Goal: Transaction & Acquisition: Purchase product/service

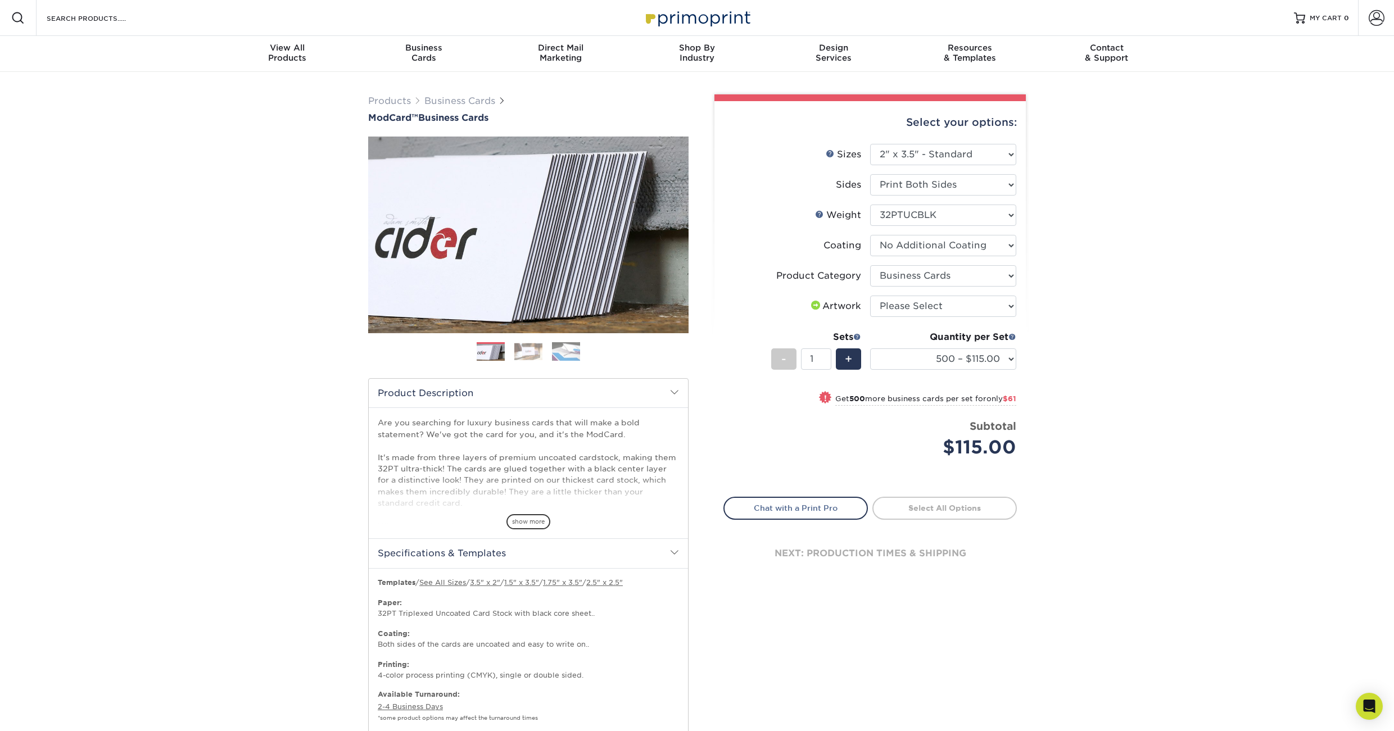
select select "2.00x3.50"
select select "3b5148f1-0588-4f88-a218-97bcfdce65c1"
click at [561, 354] on img at bounding box center [566, 352] width 28 height 20
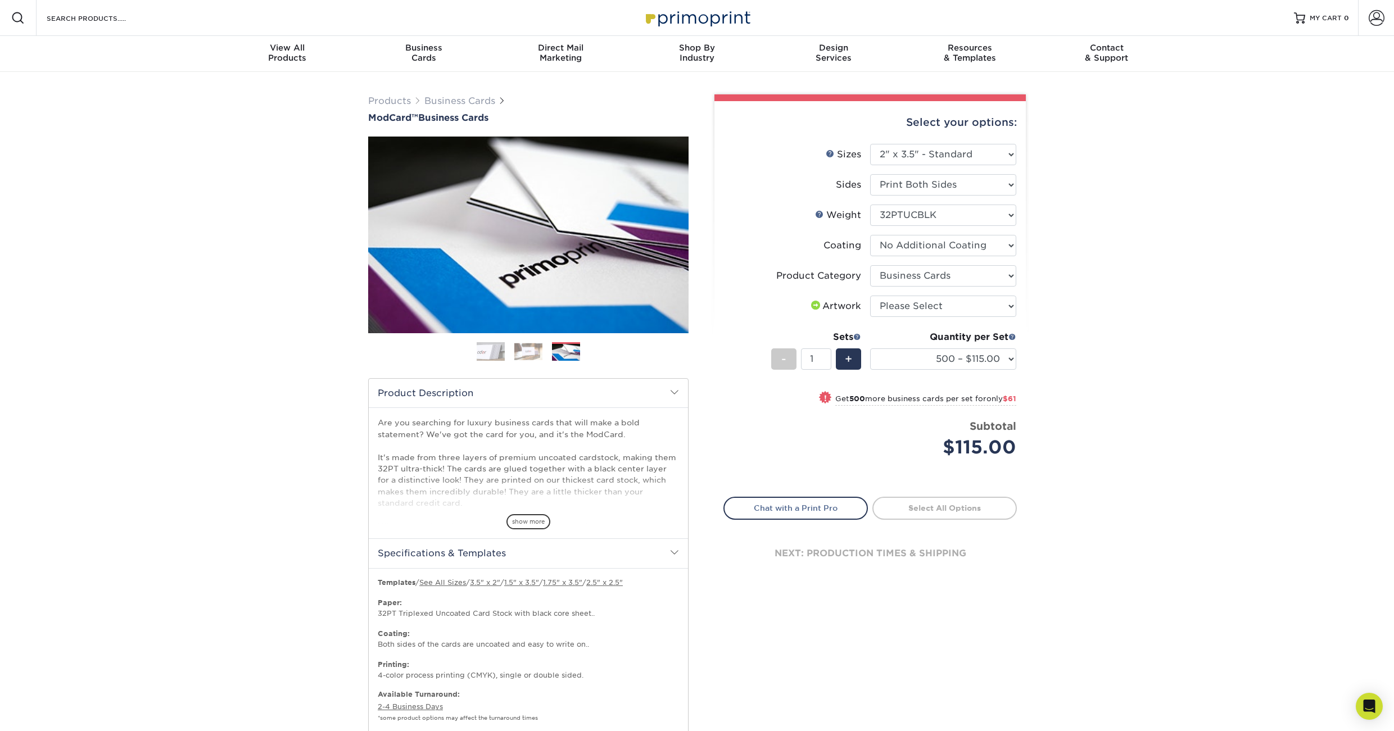
click at [523, 356] on img at bounding box center [528, 351] width 28 height 17
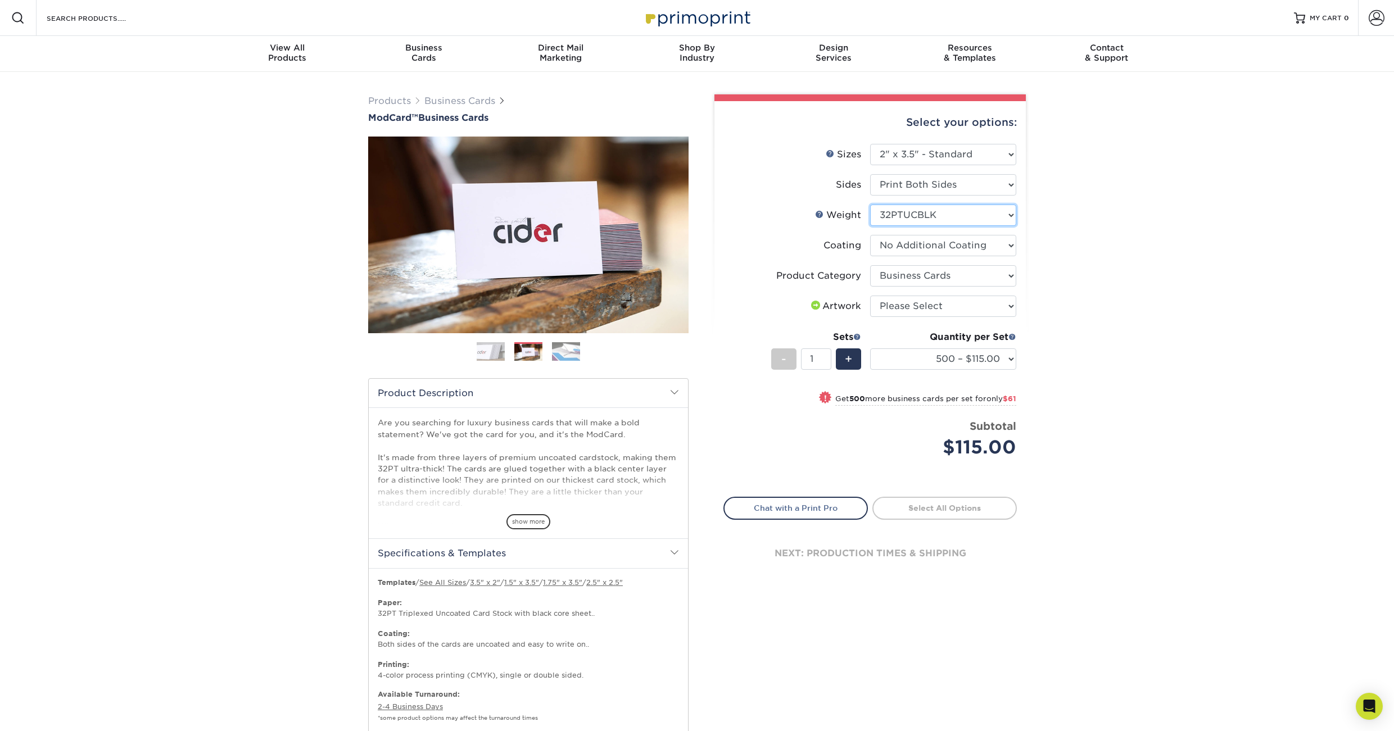
click at [971, 215] on select "Please Select 32PTUCBLK" at bounding box center [943, 215] width 146 height 21
click at [870, 205] on select "Please Select 32PTUCBLK" at bounding box center [943, 215] width 146 height 21
click at [965, 249] on select at bounding box center [943, 245] width 146 height 21
click at [870, 235] on select at bounding box center [943, 245] width 146 height 21
click at [971, 274] on select "Please Select Business Cards" at bounding box center [943, 275] width 146 height 21
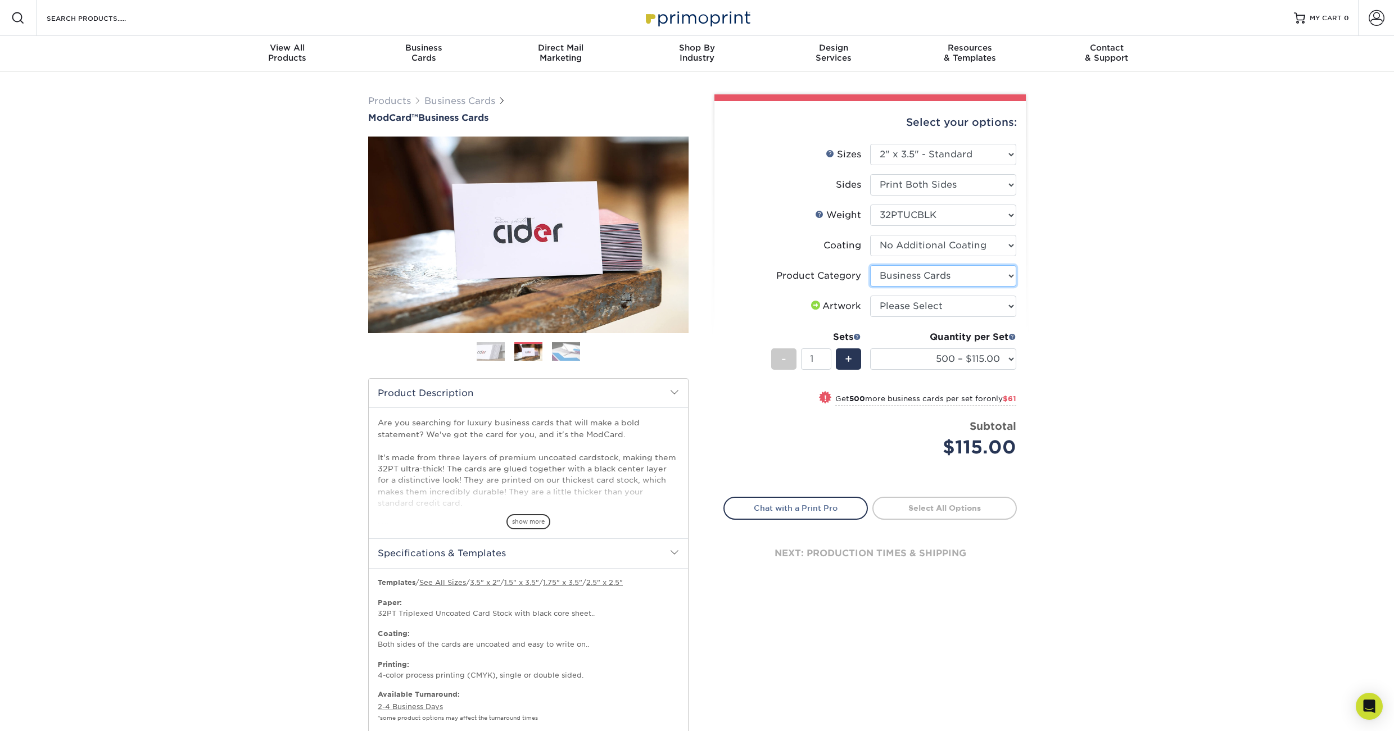
click at [870, 265] on select "Please Select Business Cards" at bounding box center [943, 275] width 146 height 21
click at [975, 296] on select "Please Select I will upload files I need a design - $100" at bounding box center [943, 306] width 146 height 21
select select "upload"
click at [870, 296] on select "Please Select I will upload files I need a design - $100" at bounding box center [943, 306] width 146 height 21
click at [832, 508] on link "Chat with a Print Pro" at bounding box center [796, 508] width 144 height 22
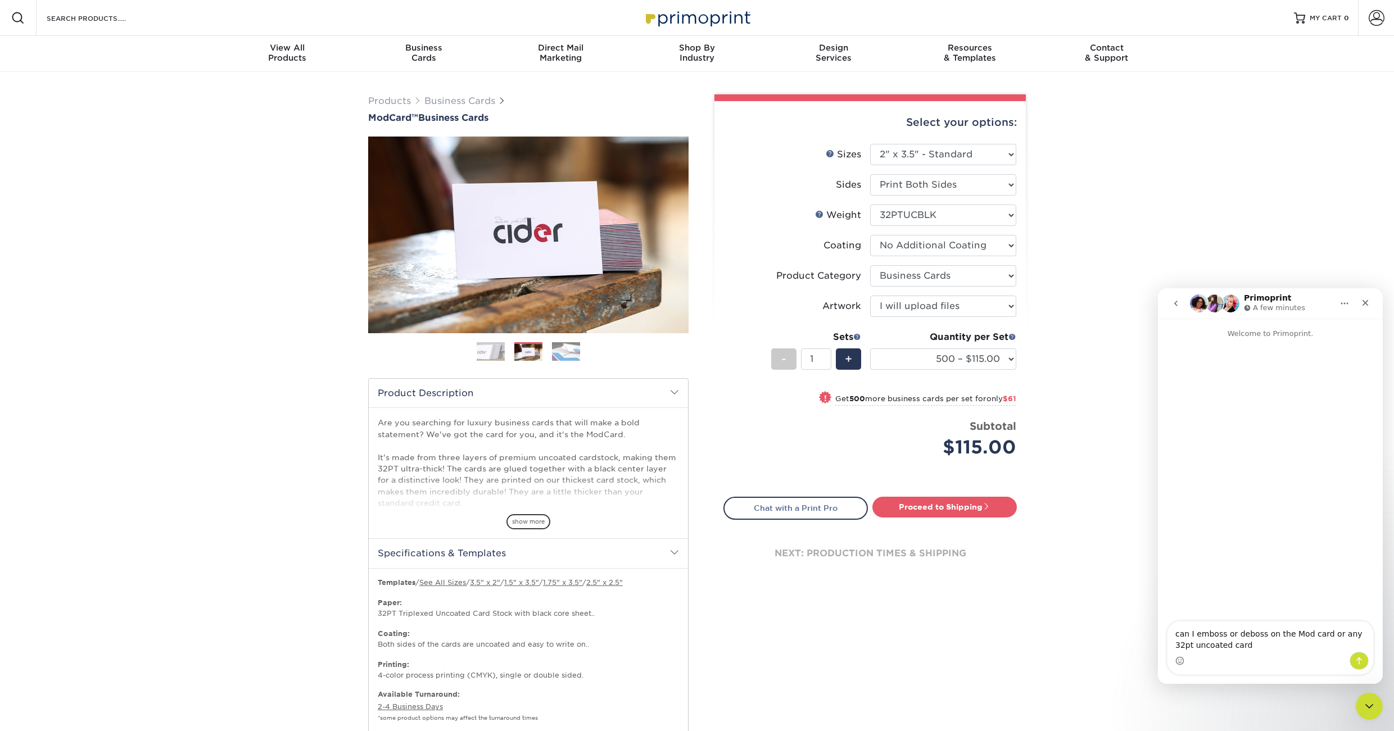
type textarea "can I emboss or deboss on the Mod card or any 32pt uncoated cards"
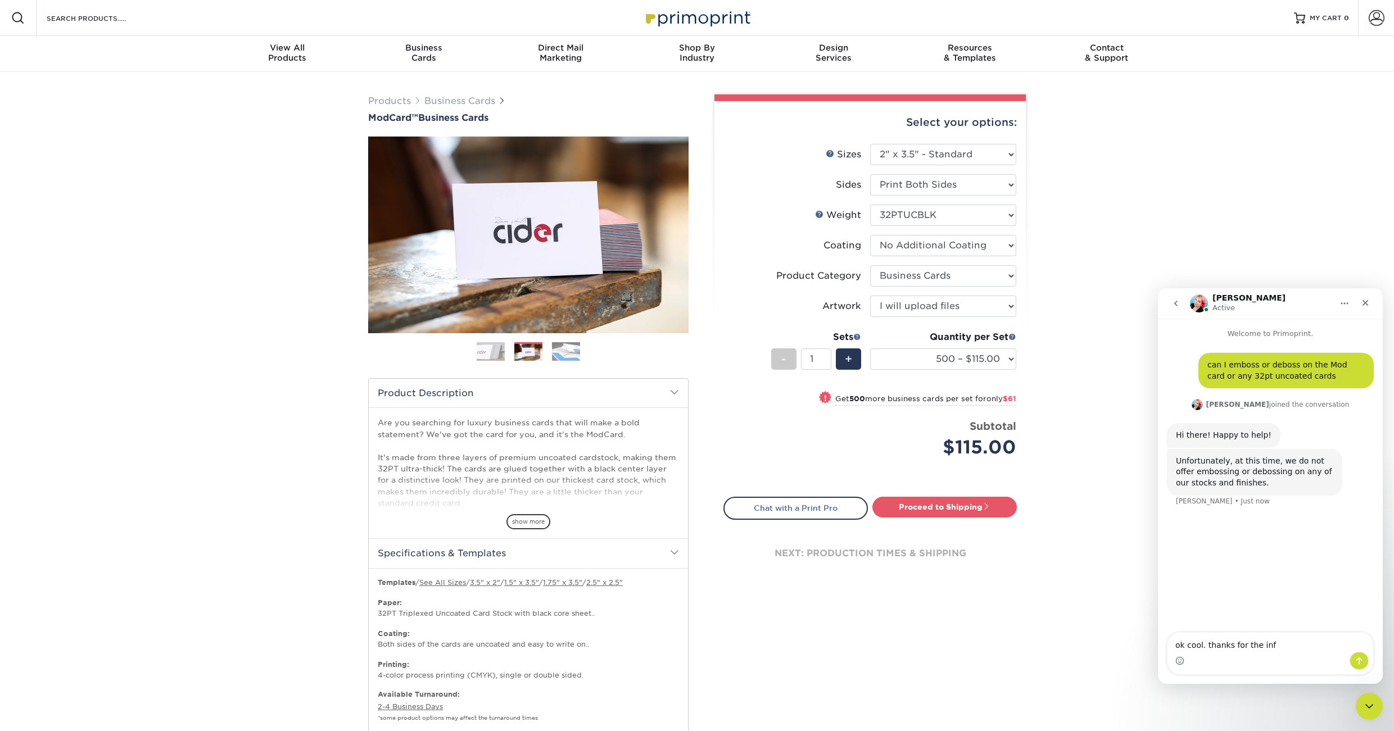
type textarea "ok cool. thanks for the info"
type textarea "nope all good. thank you"
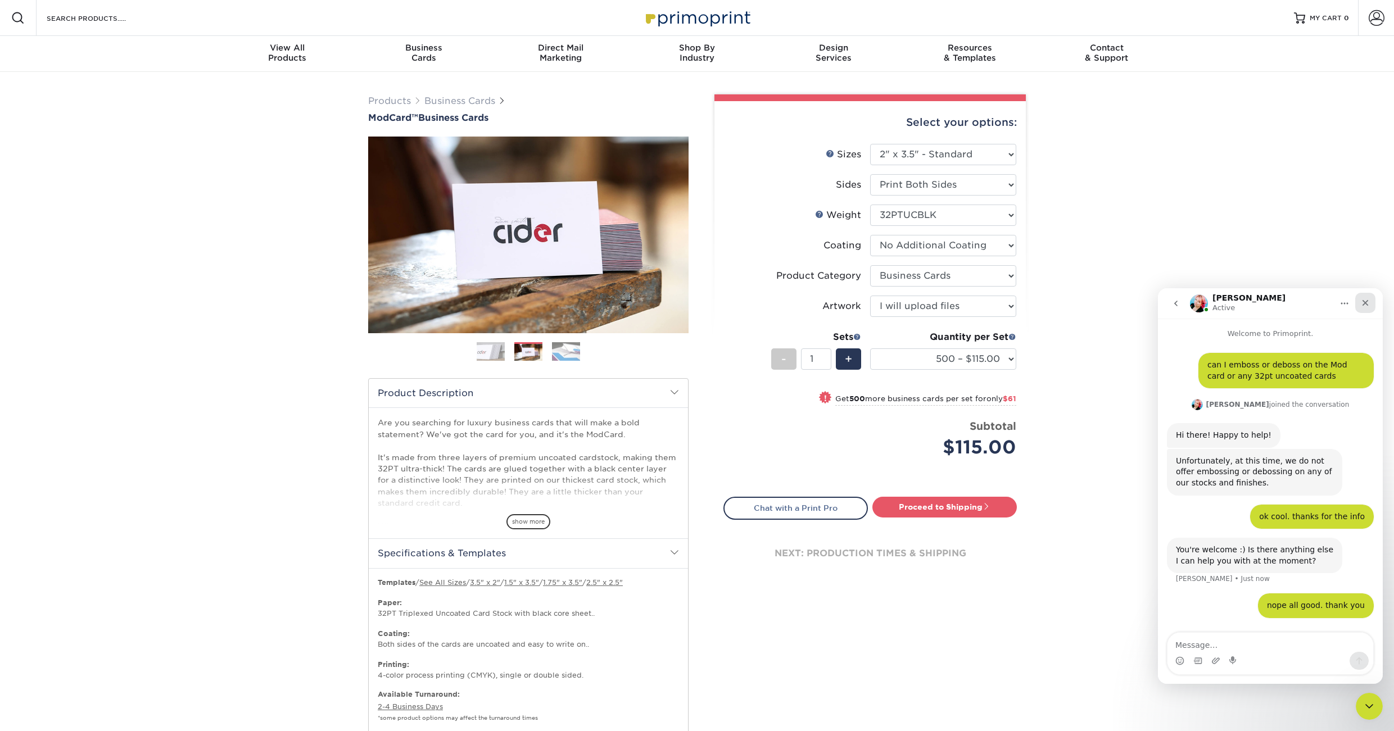
click at [1365, 302] on icon "Close" at bounding box center [1366, 303] width 6 height 6
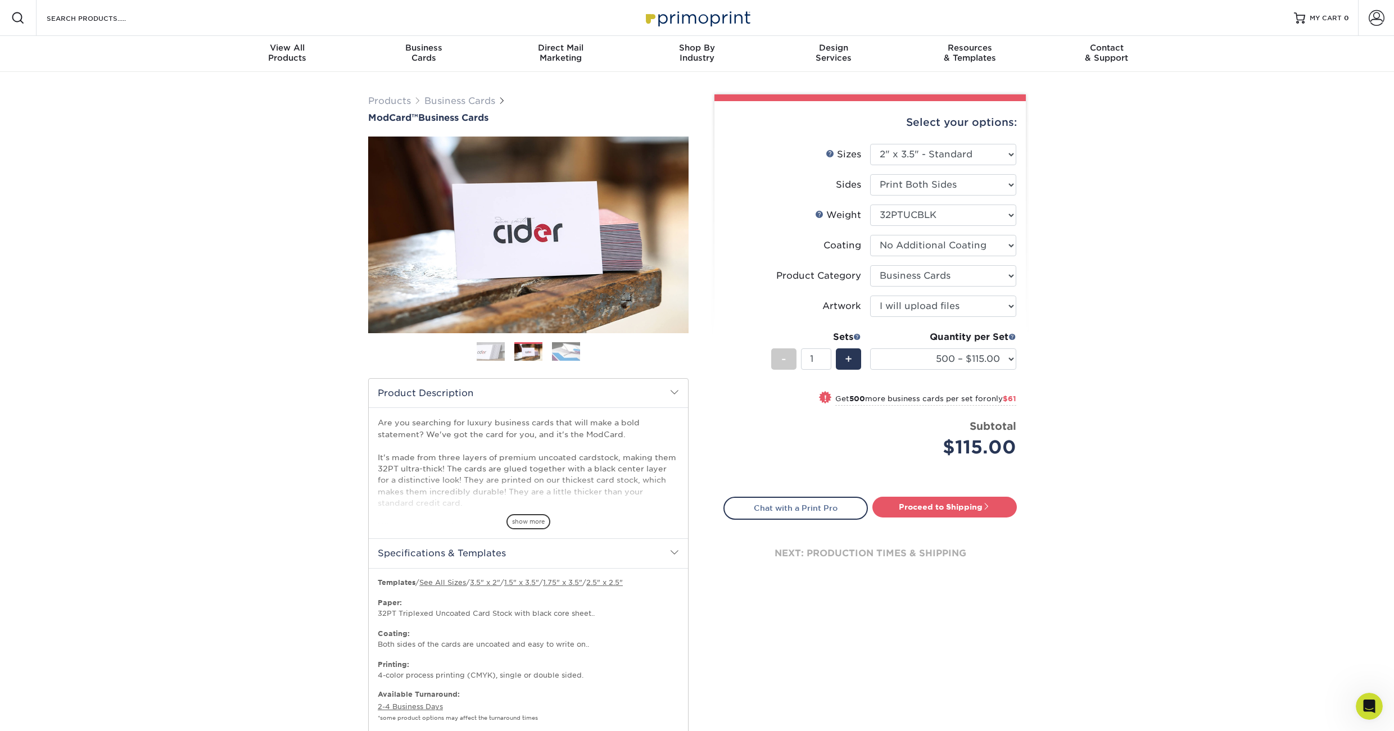
click at [1305, 327] on div "Products Business Cards ModCard™ Business Cards Previous Next" at bounding box center [697, 454] width 1394 height 764
